Goal: Task Accomplishment & Management: Use online tool/utility

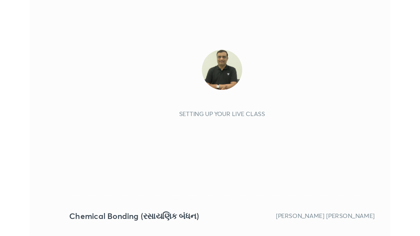
scroll to position [112, 209]
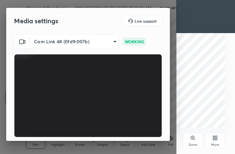
click at [218, 142] on div "More" at bounding box center [216, 141] width 20 height 16
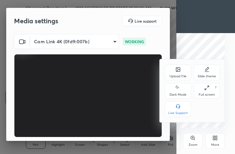
click at [209, 90] on icon at bounding box center [207, 87] width 5 height 5
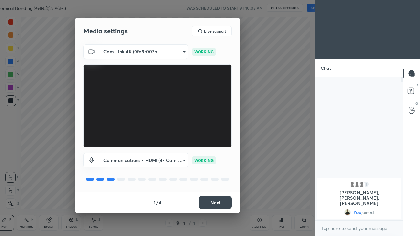
scroll to position [32582, 32488]
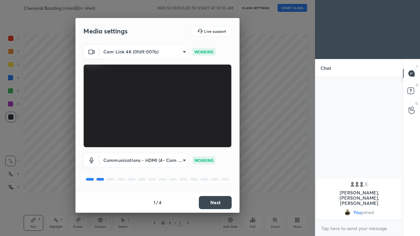
click at [218, 154] on button "Next" at bounding box center [215, 202] width 33 height 13
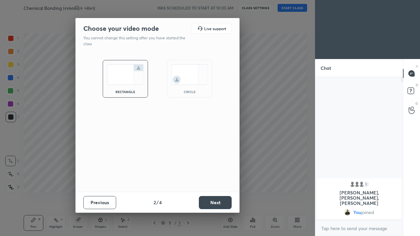
click at [218, 154] on button "Next" at bounding box center [215, 202] width 33 height 13
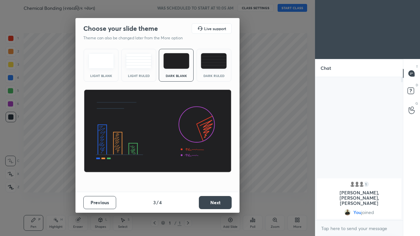
click at [220, 154] on button "Next" at bounding box center [215, 202] width 33 height 13
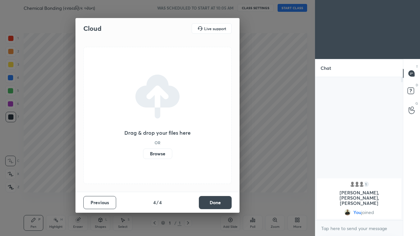
click at [222, 154] on button "Done" at bounding box center [215, 202] width 33 height 13
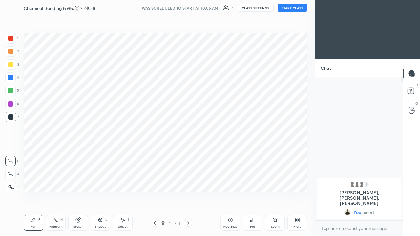
click at [230, 154] on icon at bounding box center [230, 220] width 4 height 4
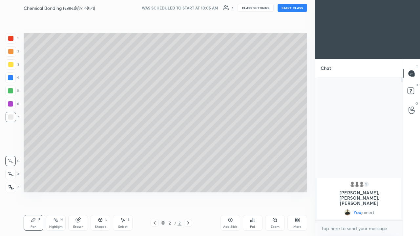
click at [230, 154] on icon at bounding box center [230, 220] width 4 height 4
click at [228, 154] on icon at bounding box center [229, 219] width 5 height 5
click at [227, 154] on icon at bounding box center [229, 219] width 5 height 5
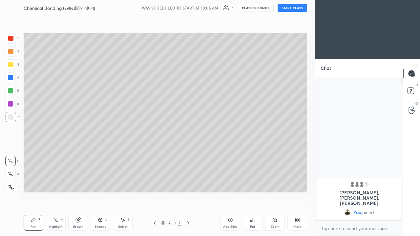
click at [228, 154] on icon at bounding box center [229, 219] width 5 height 5
click at [229, 154] on div "Add Slide" at bounding box center [230, 223] width 20 height 16
click at [230, 154] on icon at bounding box center [230, 220] width 4 height 4
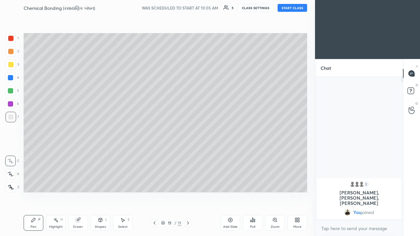
click at [231, 154] on div "Add Slide" at bounding box center [230, 223] width 20 height 16
click at [231, 154] on icon at bounding box center [229, 219] width 5 height 5
click at [154, 154] on icon at bounding box center [154, 222] width 5 height 5
click at [155, 154] on icon at bounding box center [154, 222] width 5 height 5
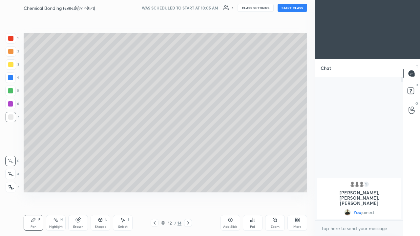
click at [154, 154] on icon at bounding box center [154, 222] width 5 height 5
click at [157, 154] on div at bounding box center [154, 223] width 8 height 8
click at [158, 154] on div at bounding box center [154, 223] width 8 height 8
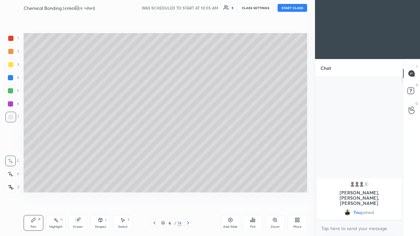
click at [154, 154] on icon at bounding box center [154, 222] width 5 height 5
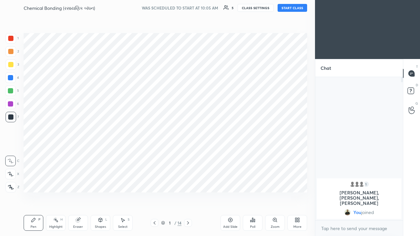
click at [188, 154] on icon at bounding box center [187, 222] width 5 height 5
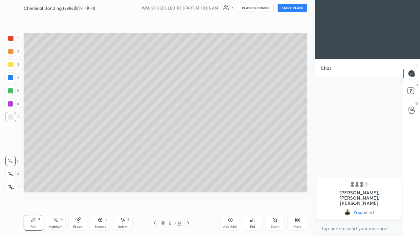
click at [235, 9] on button "START CLASS" at bounding box center [291, 8] width 29 height 8
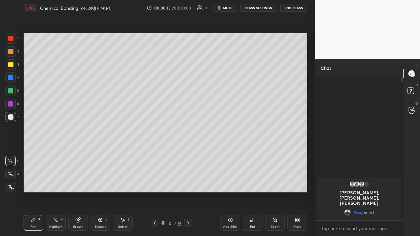
click at [9, 154] on icon at bounding box center [11, 174] width 6 height 5
click at [11, 89] on div at bounding box center [10, 90] width 5 height 5
click at [8, 116] on div at bounding box center [10, 116] width 5 height 5
click at [10, 80] on div at bounding box center [10, 77] width 5 height 5
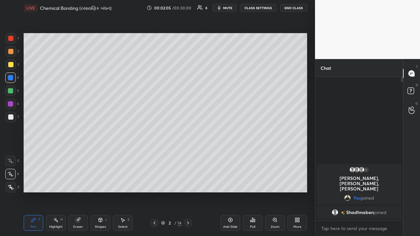
click at [12, 67] on div at bounding box center [10, 64] width 5 height 5
click at [188, 154] on icon at bounding box center [187, 222] width 5 height 5
click at [10, 78] on div at bounding box center [10, 77] width 5 height 5
click at [10, 91] on div at bounding box center [10, 90] width 5 height 5
click at [9, 66] on div at bounding box center [10, 64] width 5 height 5
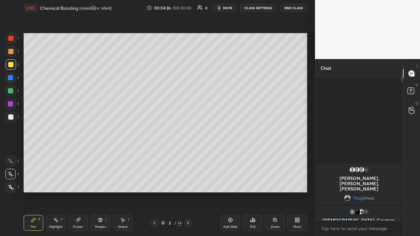
click at [11, 78] on div at bounding box center [10, 77] width 5 height 5
click at [14, 154] on div at bounding box center [10, 161] width 10 height 10
click at [15, 154] on div at bounding box center [10, 161] width 10 height 10
click at [13, 64] on div at bounding box center [10, 64] width 5 height 5
click at [188, 154] on icon at bounding box center [187, 222] width 5 height 5
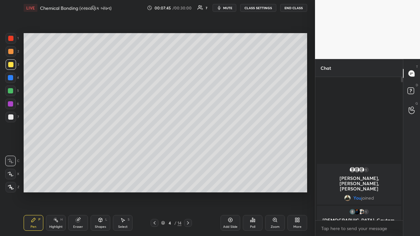
click at [188, 154] on icon at bounding box center [188, 222] width 2 height 3
click at [154, 154] on icon at bounding box center [154, 222] width 5 height 5
click at [187, 154] on icon at bounding box center [187, 222] width 5 height 5
click at [189, 154] on div at bounding box center [188, 223] width 8 height 8
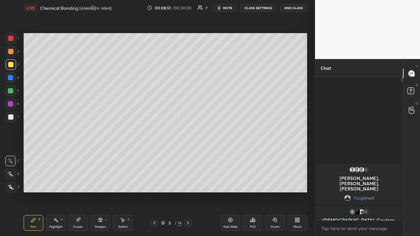
click at [11, 52] on div at bounding box center [10, 51] width 5 height 5
click at [9, 154] on icon at bounding box center [11, 174] width 6 height 5
click at [9, 104] on div at bounding box center [10, 103] width 5 height 5
click at [9, 90] on div at bounding box center [10, 90] width 5 height 5
click at [10, 117] on div at bounding box center [10, 116] width 5 height 5
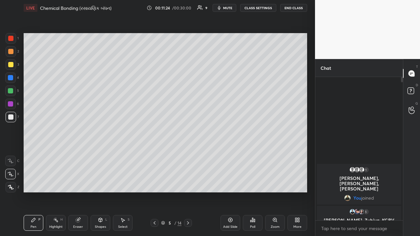
click at [9, 89] on div at bounding box center [10, 90] width 5 height 5
click at [8, 78] on div at bounding box center [10, 77] width 5 height 5
click at [13, 66] on div at bounding box center [10, 64] width 5 height 5
click at [188, 154] on icon at bounding box center [187, 222] width 5 height 5
click at [10, 91] on div at bounding box center [10, 90] width 5 height 5
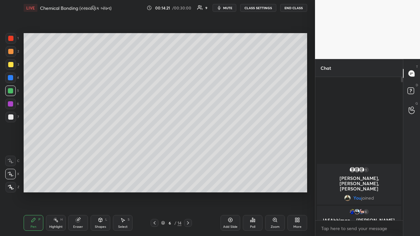
click at [155, 154] on icon at bounding box center [154, 222] width 5 height 5
click at [10, 67] on div at bounding box center [11, 64] width 10 height 10
click at [10, 90] on div at bounding box center [10, 90] width 5 height 5
click at [10, 118] on div at bounding box center [10, 116] width 5 height 5
click at [11, 104] on div at bounding box center [10, 103] width 5 height 5
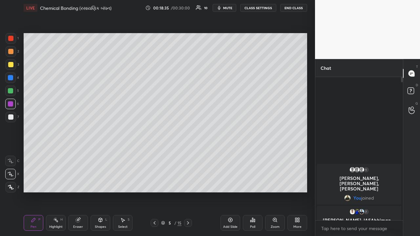
click at [184, 32] on div "Setting up your live class Poll for secs No correct answer Start poll" at bounding box center [165, 113] width 288 height 194
click at [187, 31] on div "Setting up your live class Poll for secs No correct answer Start poll" at bounding box center [165, 113] width 288 height 194
click at [11, 92] on div at bounding box center [10, 90] width 5 height 5
click at [188, 154] on icon at bounding box center [187, 222] width 5 height 5
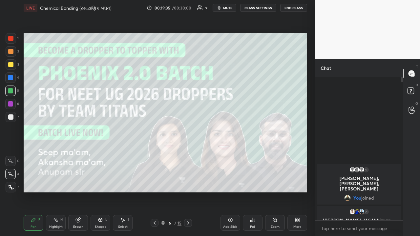
click at [188, 154] on icon at bounding box center [187, 222] width 5 height 5
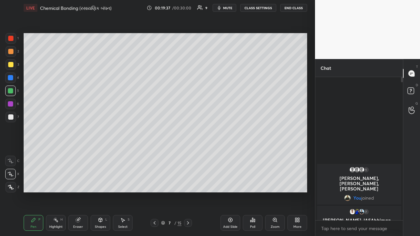
click at [187, 154] on icon at bounding box center [187, 222] width 5 height 5
click at [10, 104] on div at bounding box center [10, 103] width 5 height 5
click at [11, 52] on div at bounding box center [10, 51] width 5 height 5
click at [67, 154] on div "Setting up your live class Poll for secs No correct answer Start poll" at bounding box center [165, 113] width 288 height 194
click at [69, 154] on div "Setting up your live class Poll for secs No correct answer Start poll" at bounding box center [165, 113] width 288 height 194
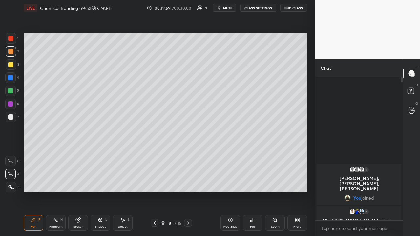
click at [69, 154] on div "Setting up your live class Poll for secs No correct answer Start poll" at bounding box center [165, 113] width 288 height 194
click at [9, 90] on div at bounding box center [10, 90] width 5 height 5
click at [9, 62] on div at bounding box center [10, 64] width 5 height 5
click at [10, 91] on div at bounding box center [10, 90] width 5 height 5
click at [10, 65] on div at bounding box center [10, 64] width 5 height 5
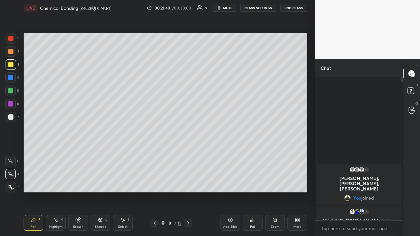
click at [10, 76] on div at bounding box center [10, 77] width 5 height 5
click at [10, 91] on div at bounding box center [10, 90] width 5 height 5
click at [11, 104] on div at bounding box center [10, 103] width 5 height 5
click at [10, 120] on div at bounding box center [11, 117] width 10 height 10
click at [10, 65] on div at bounding box center [10, 64] width 5 height 5
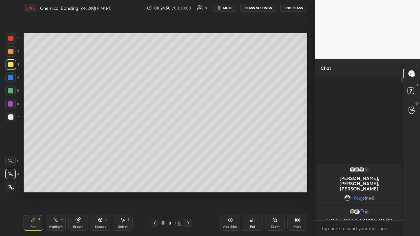
click at [188, 154] on icon at bounding box center [188, 222] width 2 height 3
click at [11, 81] on div at bounding box center [10, 77] width 10 height 10
click at [10, 105] on div at bounding box center [10, 103] width 5 height 5
click at [10, 65] on div at bounding box center [10, 64] width 5 height 5
click at [10, 118] on div at bounding box center [10, 116] width 5 height 5
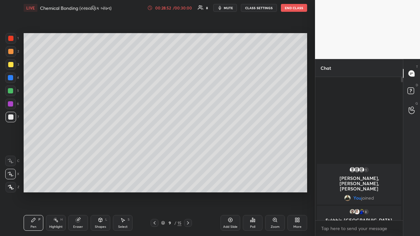
click at [188, 154] on icon at bounding box center [188, 222] width 2 height 3
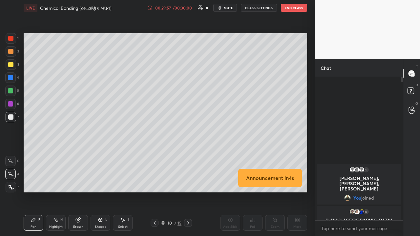
click at [9, 53] on div at bounding box center [10, 51] width 5 height 5
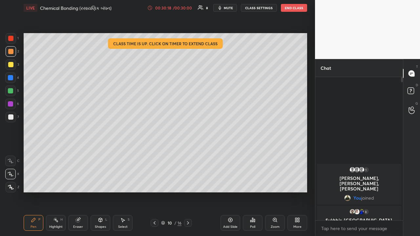
click at [170, 8] on div "00:30:18" at bounding box center [163, 8] width 18 height 4
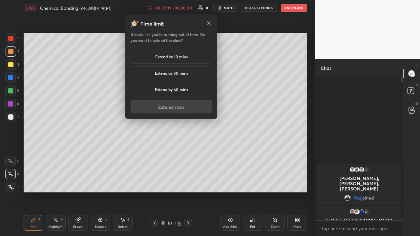
click at [177, 56] on h5 "Extend by 10 mins" at bounding box center [171, 57] width 32 height 6
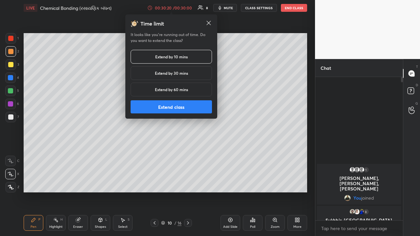
click at [181, 107] on button "Extend class" at bounding box center [170, 106] width 81 height 13
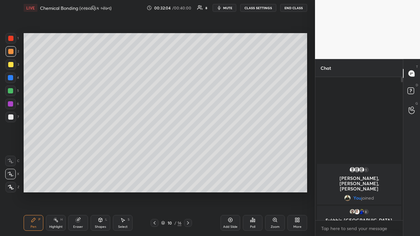
scroll to position [141, 86]
click at [235, 7] on button "End Class" at bounding box center [293, 8] width 27 height 8
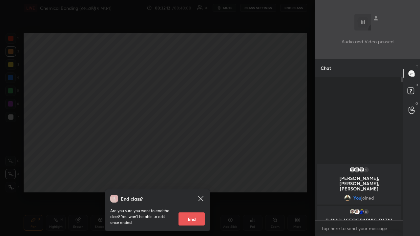
click at [192, 154] on button "End" at bounding box center [191, 218] width 26 height 13
type textarea "x"
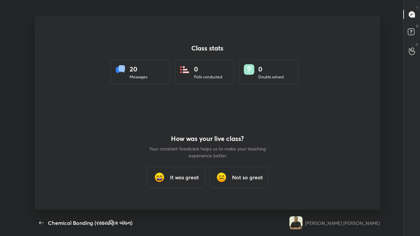
scroll to position [0, 0]
